Goal: Navigation & Orientation: Find specific page/section

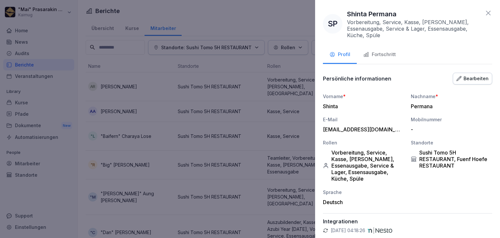
scroll to position [458, 0]
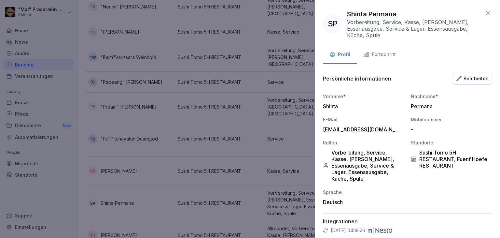
click at [488, 15] on div "SP Shinta Permana Vorbereitung, Service, Kasse, Sushi Meister, Essenausgabe, Se…" at bounding box center [407, 119] width 185 height 238
click at [485, 13] on icon at bounding box center [489, 13] width 8 height 8
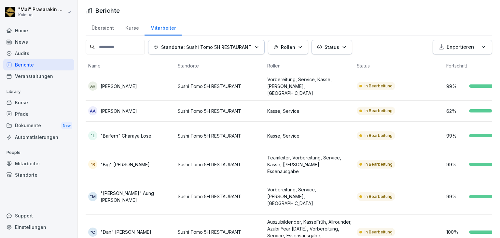
scroll to position [0, 0]
click at [102, 29] on div "Übersicht" at bounding box center [103, 27] width 34 height 17
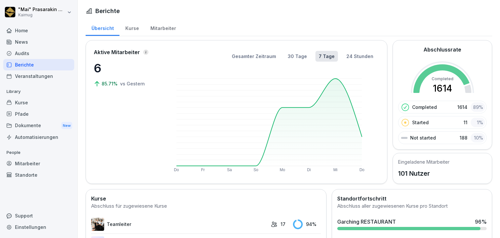
scroll to position [163, 0]
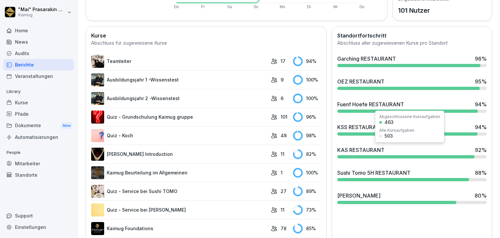
click at [375, 149] on div "KAS RESTAURANT" at bounding box center [360, 150] width 47 height 8
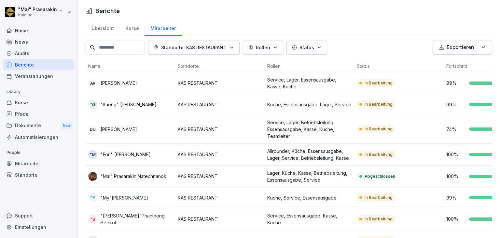
click at [100, 26] on div "Übersicht" at bounding box center [103, 27] width 34 height 17
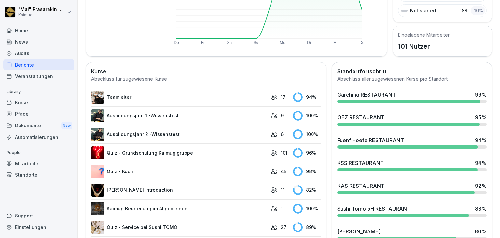
scroll to position [163, 0]
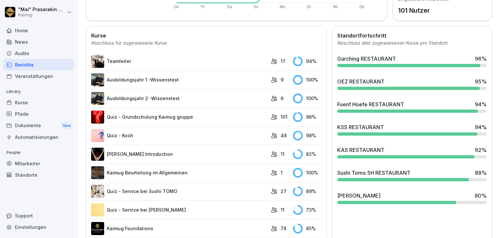
click at [400, 171] on div "Sushi Tomo 5H RESTAURANT" at bounding box center [373, 173] width 73 height 8
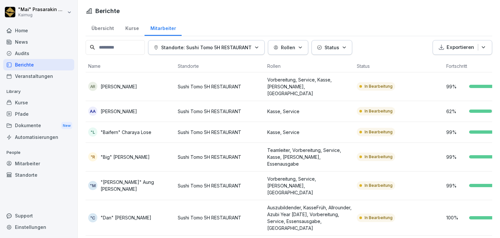
click at [102, 26] on div "Übersicht" at bounding box center [103, 27] width 34 height 17
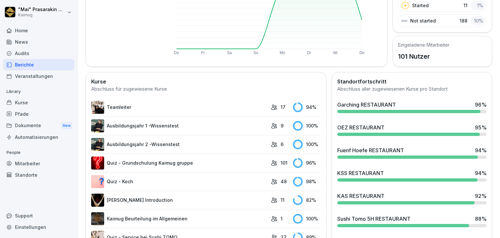
scroll to position [130, 0]
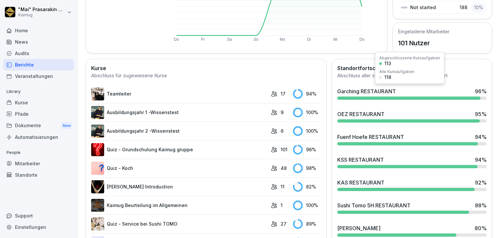
click at [400, 94] on div "Garching RESTAURANT 96 %" at bounding box center [412, 94] width 155 height 18
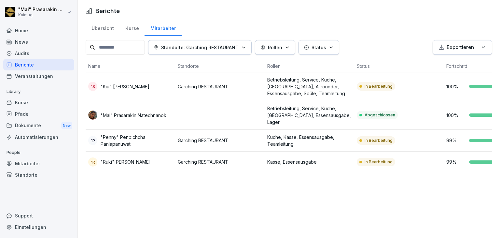
click at [107, 29] on div "Übersicht" at bounding box center [103, 27] width 34 height 17
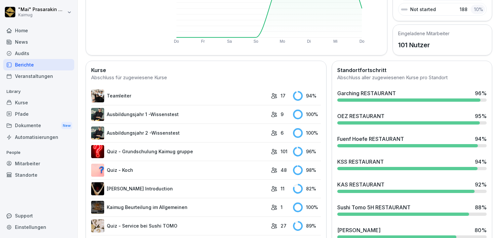
scroll to position [130, 0]
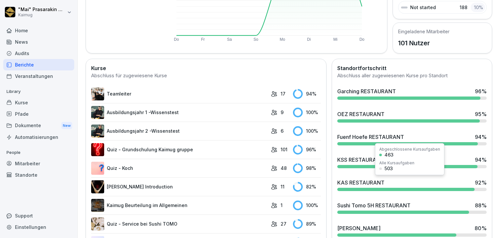
click at [390, 183] on div "KAS RESTAURANT 92 %" at bounding box center [411, 182] width 149 height 8
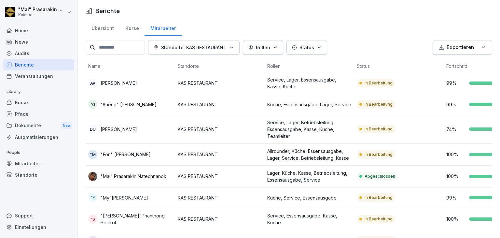
click at [109, 29] on div "Übersicht" at bounding box center [103, 27] width 34 height 17
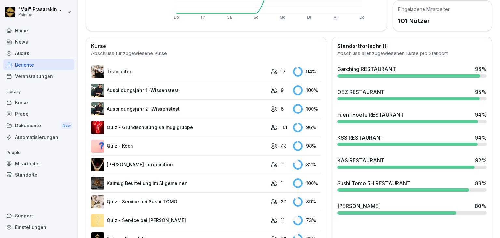
scroll to position [195, 0]
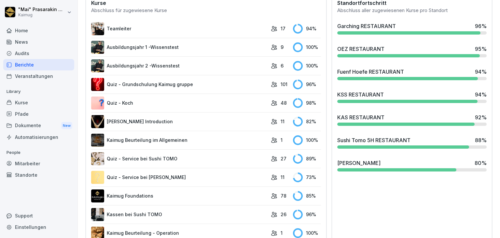
click at [356, 48] on div "OEZ RESTAURANT" at bounding box center [360, 49] width 47 height 8
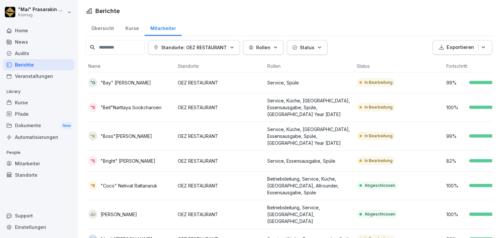
click at [106, 28] on div "Übersicht" at bounding box center [103, 27] width 34 height 17
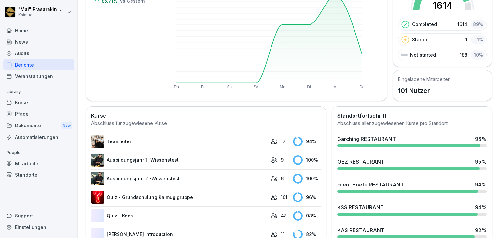
scroll to position [130, 0]
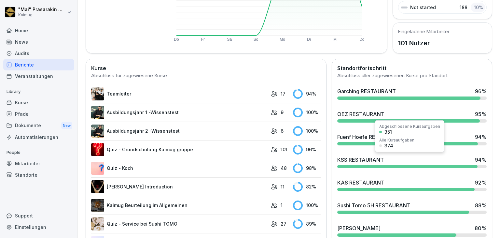
click at [377, 161] on div "KSS RESTAURANT" at bounding box center [360, 160] width 47 height 8
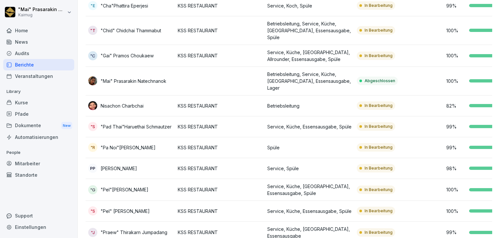
scroll to position [107, 0]
